Goal: Task Accomplishment & Management: Use online tool/utility

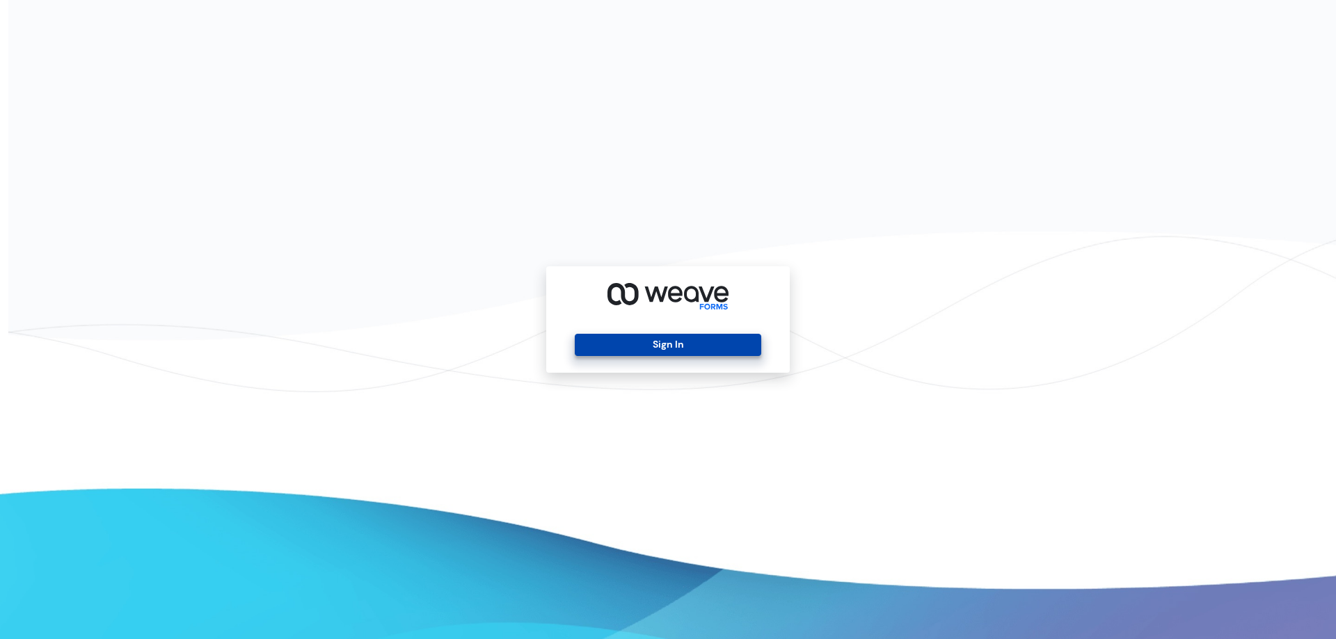
click at [684, 343] on button "Sign In" at bounding box center [668, 345] width 186 height 22
